Goal: Obtain resource: Download file/media

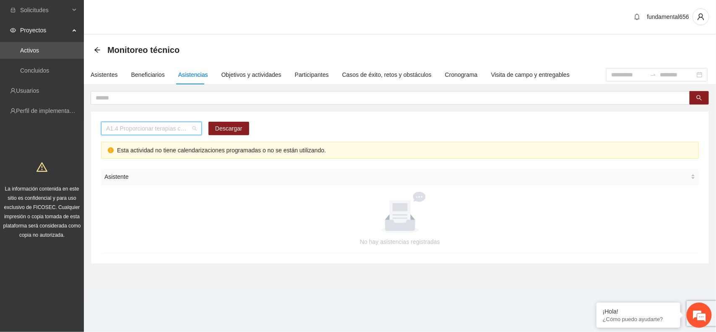
click at [118, 125] on span "A1.4 Proporcionar terapias cognitivo-conductuales de seguimiento a adolescentes…" at bounding box center [151, 128] width 91 height 13
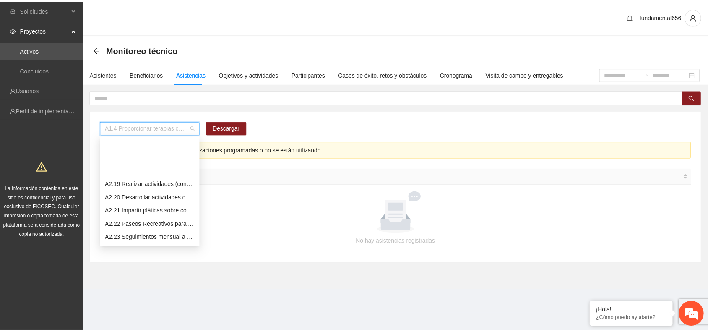
scroll to position [577, 0]
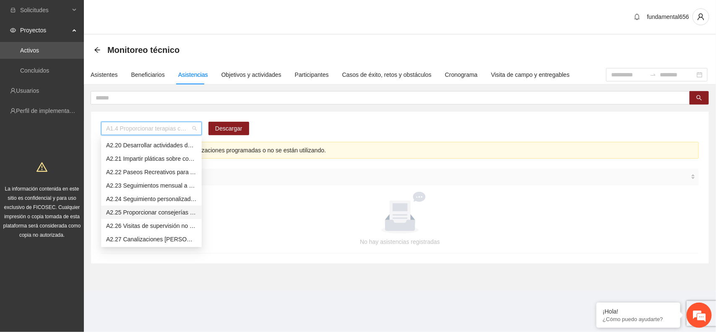
click at [132, 212] on div "A2.25 Proporcionar consejerías en adicciones adolescentes y jóvenes con consumo…" at bounding box center [151, 212] width 91 height 9
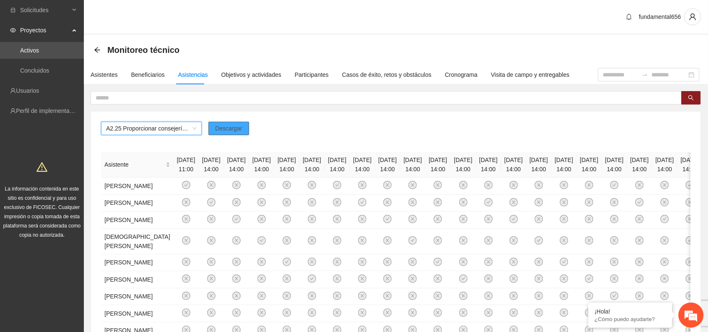
click at [227, 127] on span "Descargar" at bounding box center [228, 128] width 27 height 9
click at [586, 303] on em at bounding box center [589, 303] width 8 height 8
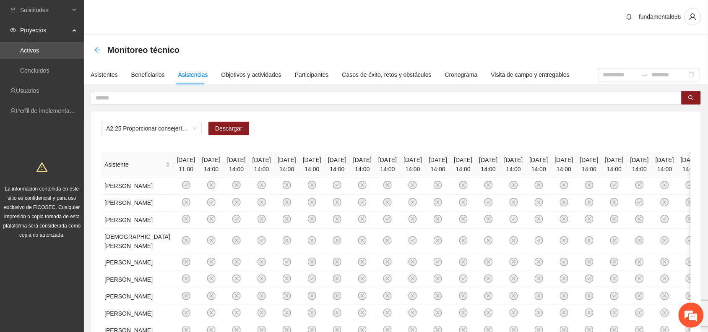
click at [94, 49] on icon "arrow-left" at bounding box center [97, 50] width 7 height 7
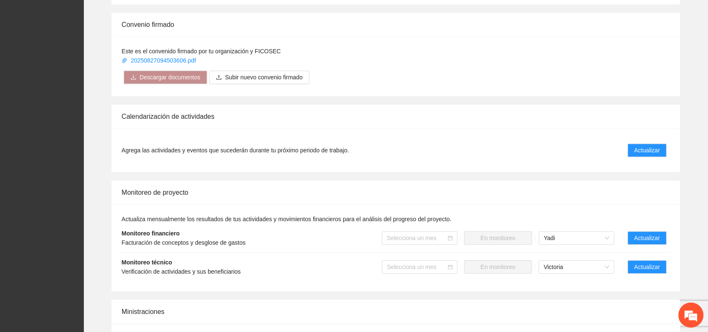
scroll to position [577, 0]
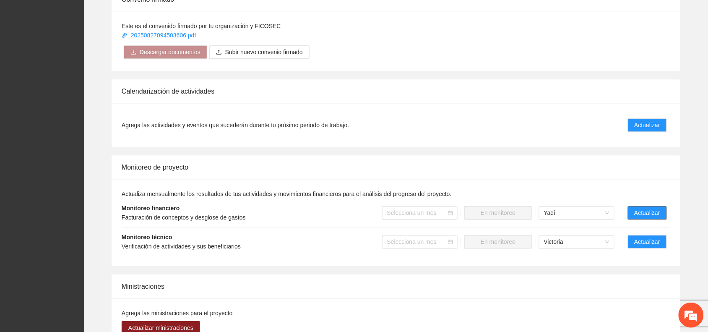
click at [639, 215] on span "Actualizar" at bounding box center [648, 212] width 26 height 9
